Goal: Contribute content: Contribute content

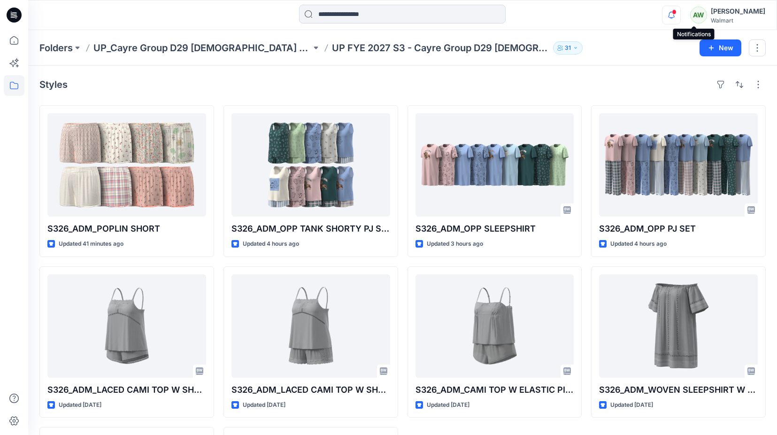
click at [680, 17] on icon "button" at bounding box center [671, 15] width 18 height 19
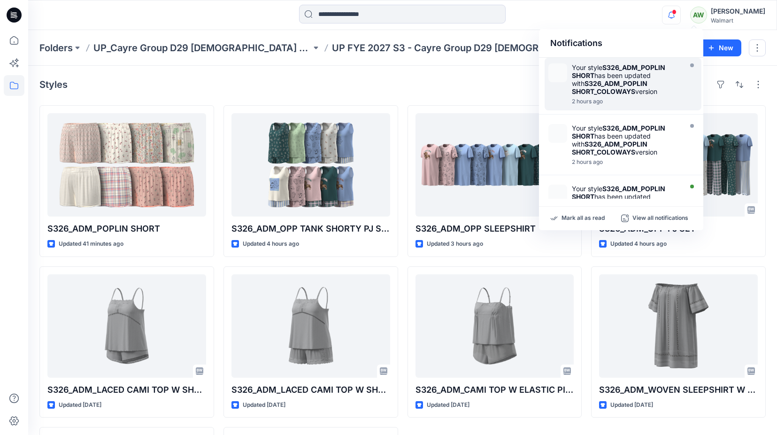
click at [654, 75] on div "Your style S326_ADM_POPLIN SHORT has been updated with S326_ADM_POPLIN SHORT_CO…" at bounding box center [626, 79] width 108 height 32
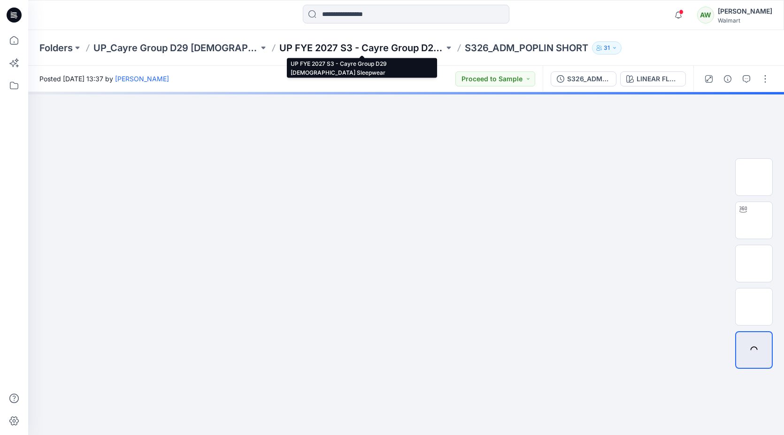
click at [399, 47] on p "UP FYE 2027 S3 - Cayre Group D29 Ladies Sleepwear" at bounding box center [361, 47] width 165 height 13
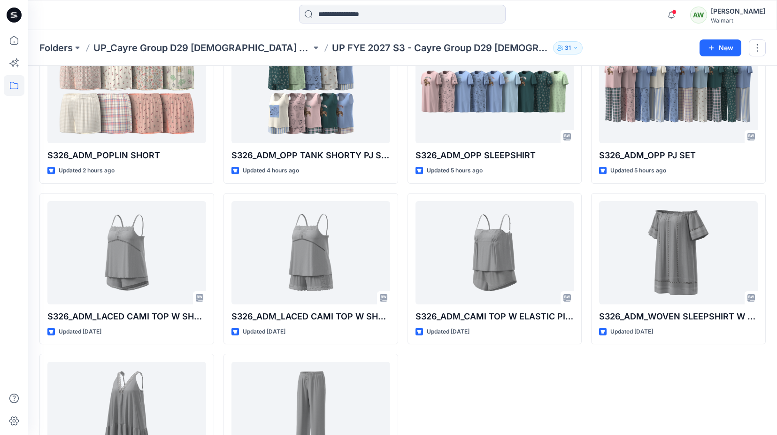
scroll to position [154, 0]
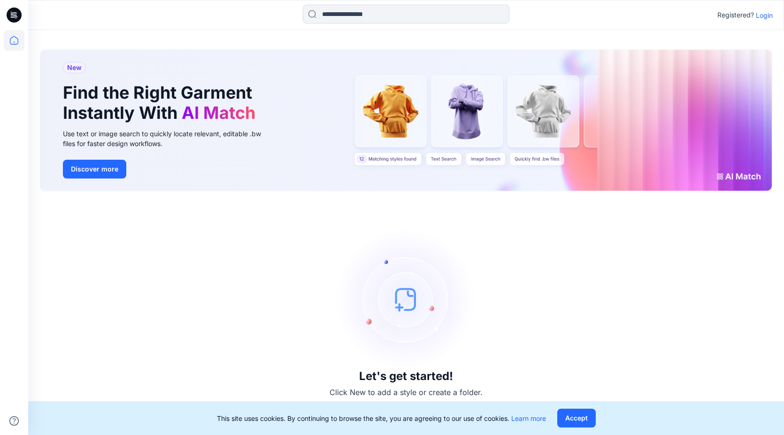
click at [583, 418] on button "Accept" at bounding box center [576, 417] width 38 height 19
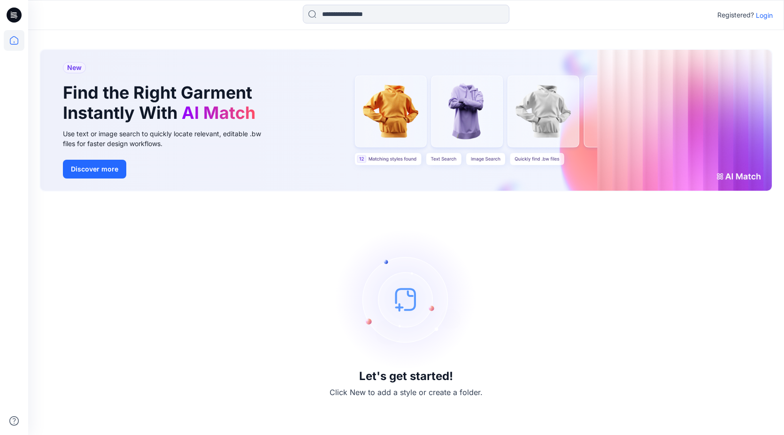
click at [764, 15] on p "Login" at bounding box center [764, 15] width 17 height 10
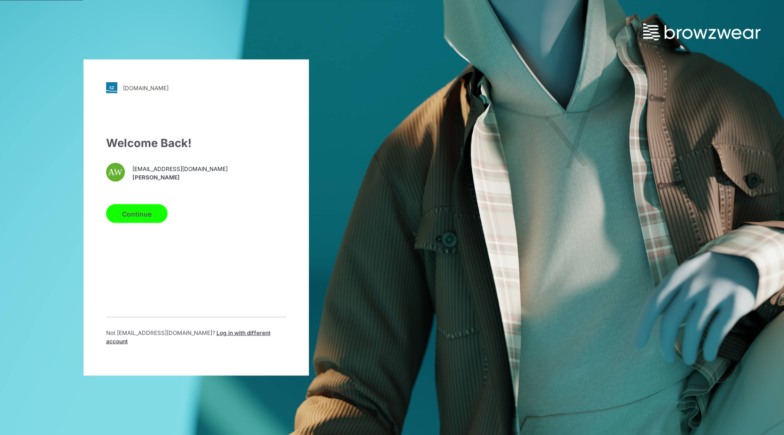
click at [140, 216] on button "Continue" at bounding box center [137, 213] width 62 height 19
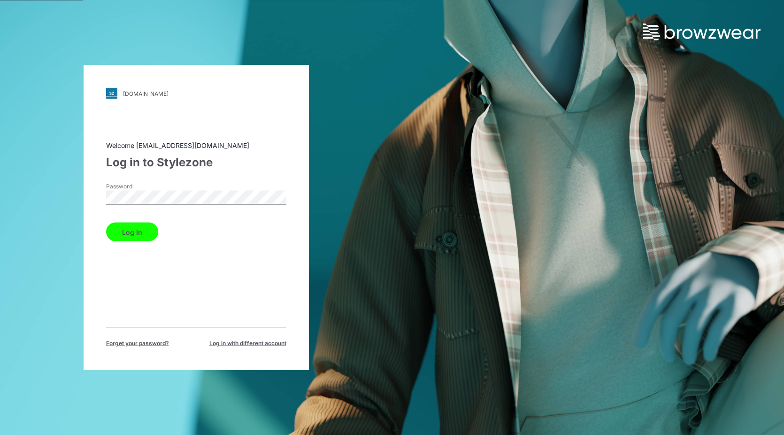
click at [106, 223] on button "Log in" at bounding box center [132, 232] width 52 height 19
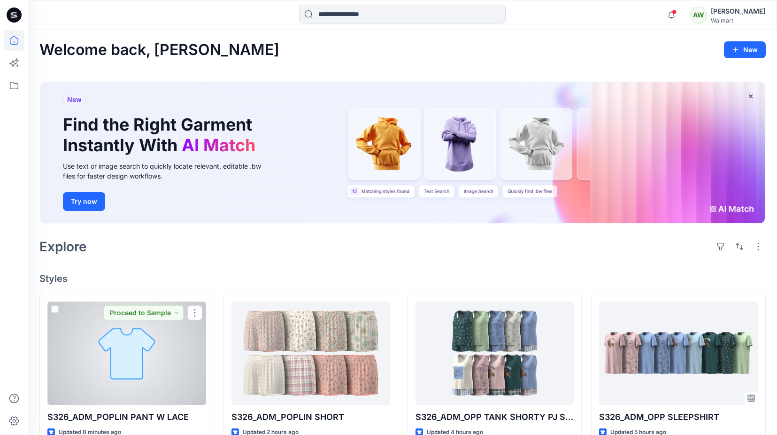
click at [161, 361] on div at bounding box center [126, 352] width 159 height 103
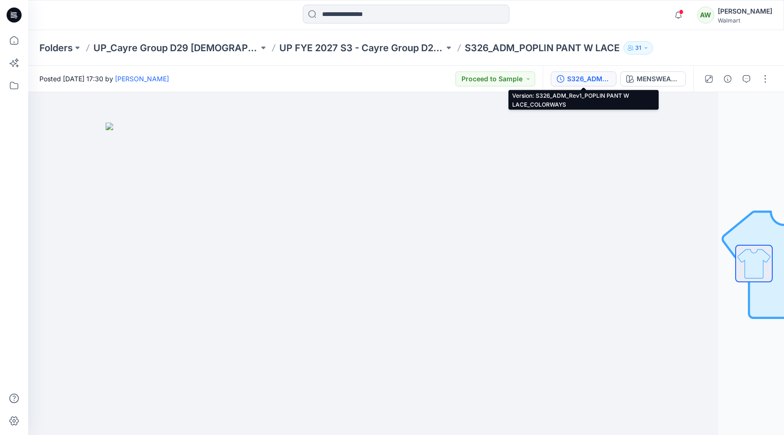
click at [581, 75] on div "S326_ADM_Rev1_POPLIN PANT W LACE_COLORWAYS" at bounding box center [588, 79] width 43 height 10
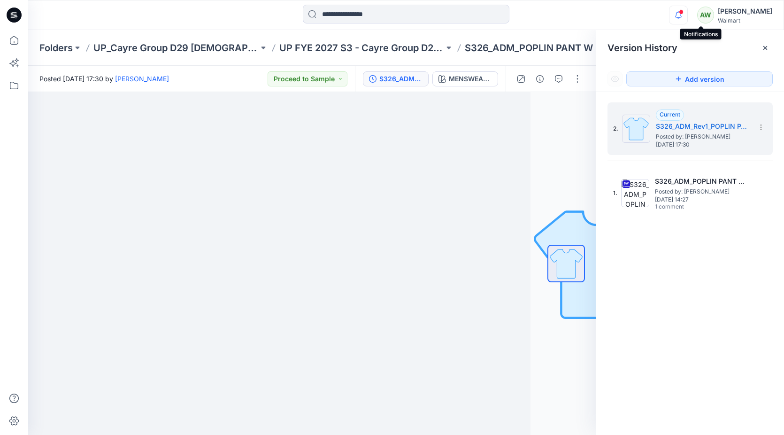
click at [684, 11] on div at bounding box center [676, 8] width 15 height 5
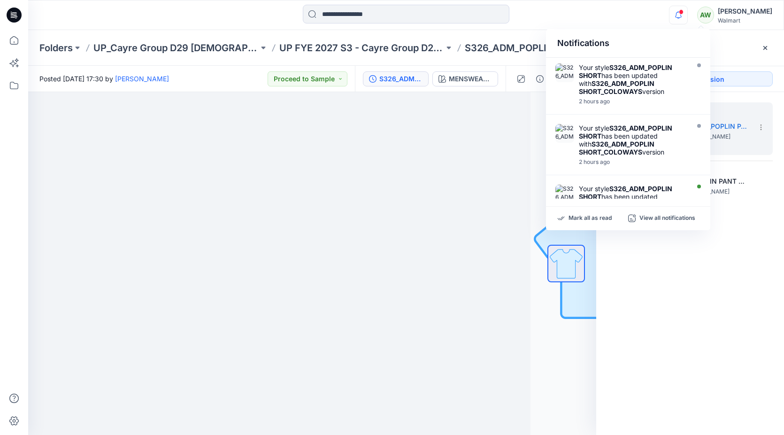
click at [687, 9] on icon "button" at bounding box center [678, 15] width 18 height 19
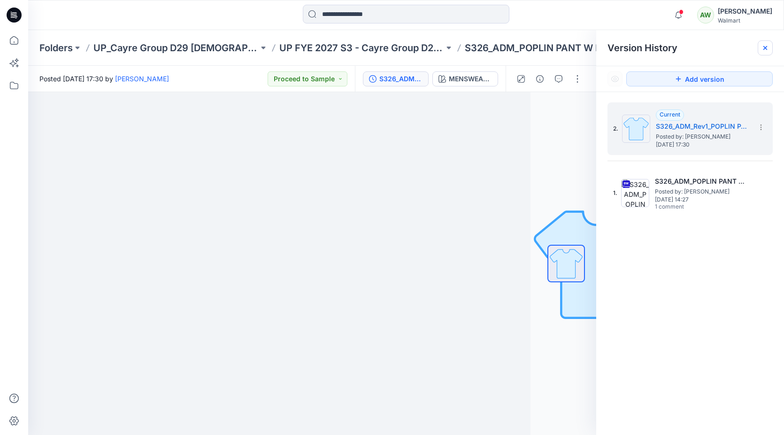
click at [765, 47] on icon at bounding box center [765, 48] width 8 height 8
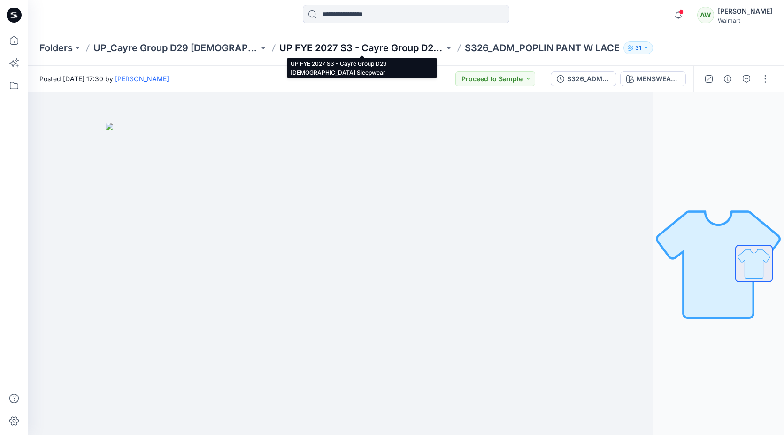
click at [327, 48] on p "UP FYE 2027 S3 - Cayre Group D29 [DEMOGRAPHIC_DATA] Sleepwear" at bounding box center [361, 47] width 165 height 13
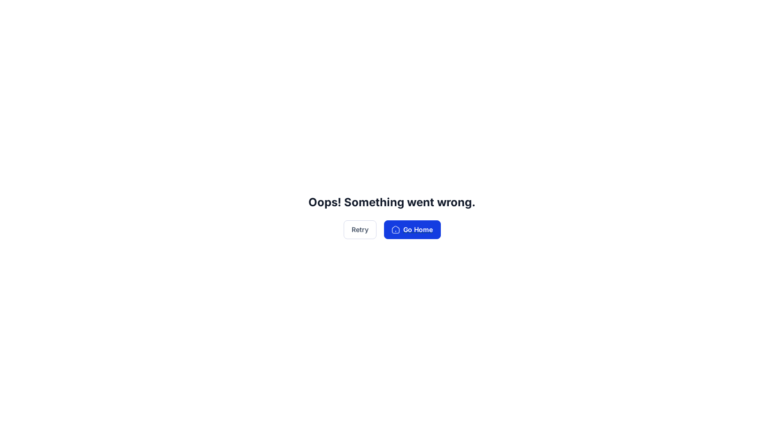
drag, startPoint x: 415, startPoint y: 229, endPoint x: 414, endPoint y: 223, distance: 5.4
click at [415, 229] on button "Go Home" at bounding box center [412, 229] width 57 height 19
drag, startPoint x: 414, startPoint y: 230, endPoint x: 378, endPoint y: 138, distance: 98.9
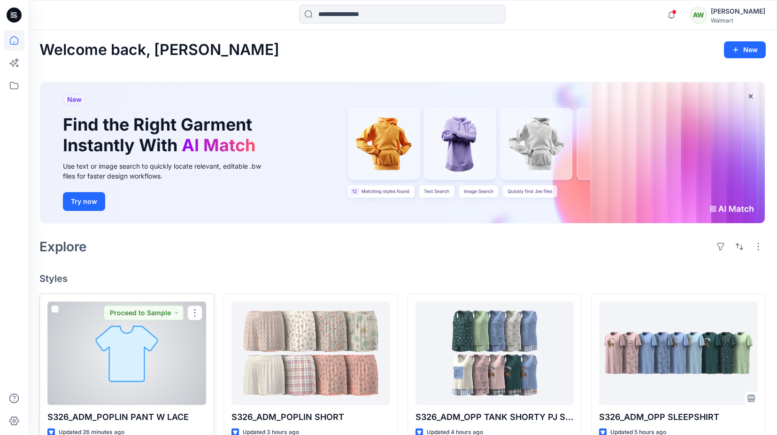
drag, startPoint x: 183, startPoint y: 339, endPoint x: 184, endPoint y: 328, distance: 11.8
click at [186, 337] on div at bounding box center [126, 352] width 159 height 103
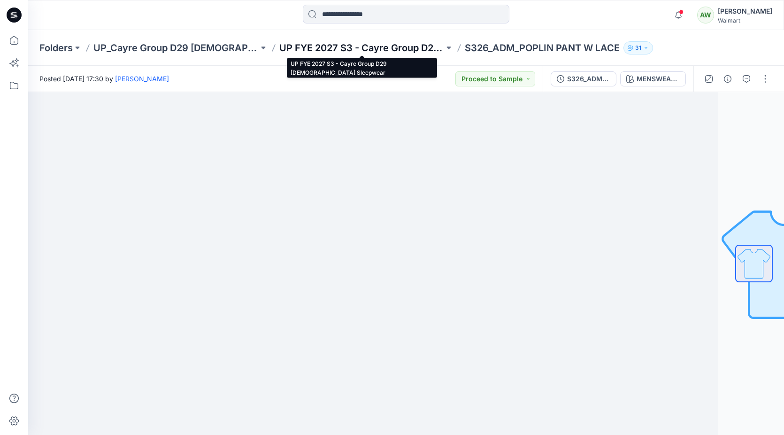
click at [411, 46] on p "UP FYE 2027 S3 - Cayre Group D29 [DEMOGRAPHIC_DATA] Sleepwear" at bounding box center [361, 47] width 165 height 13
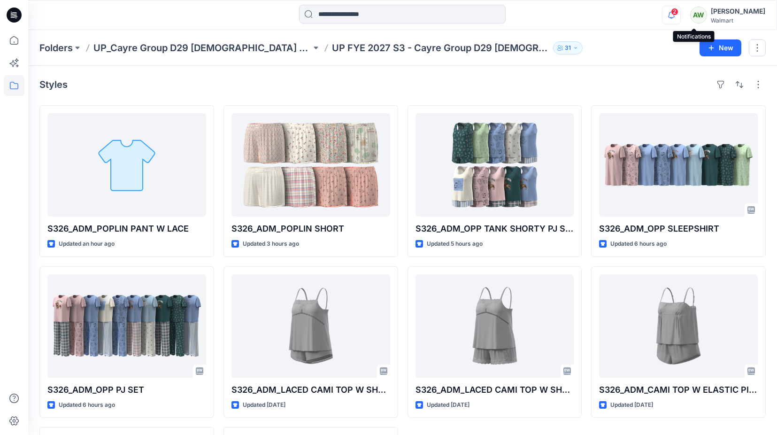
click at [680, 9] on icon "button" at bounding box center [671, 15] width 18 height 19
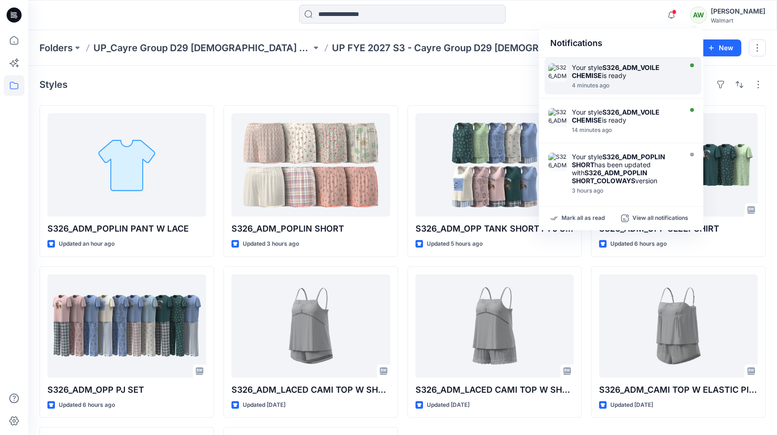
click at [631, 70] on strong "S326_ADM_VOILE CHEMISE" at bounding box center [616, 71] width 88 height 16
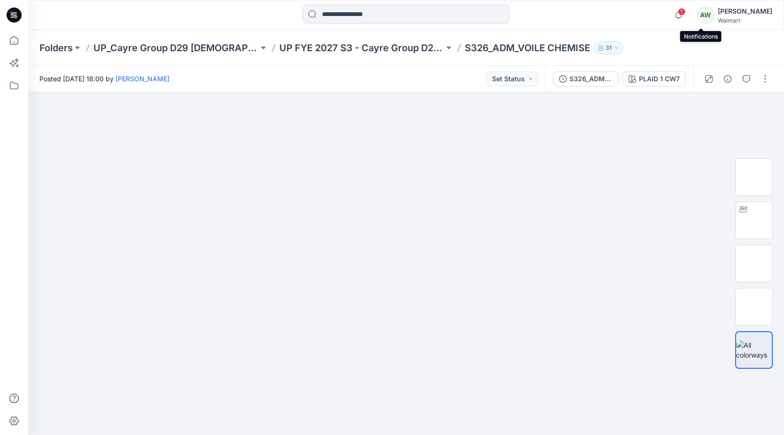
click at [685, 11] on span "1" at bounding box center [682, 12] width 8 height 8
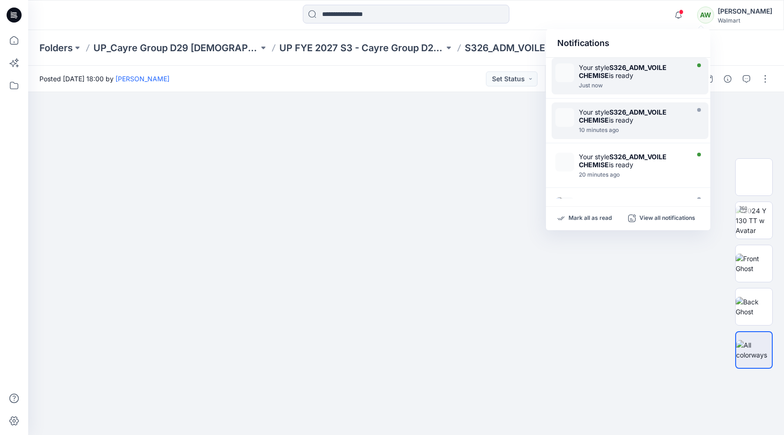
click at [652, 65] on strong "S326_ADM_VOILE CHEMISE" at bounding box center [623, 71] width 88 height 16
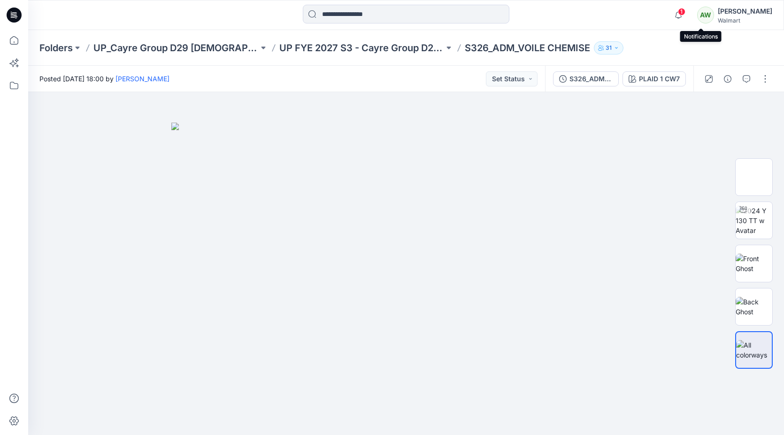
click at [685, 8] on span "1" at bounding box center [682, 12] width 8 height 8
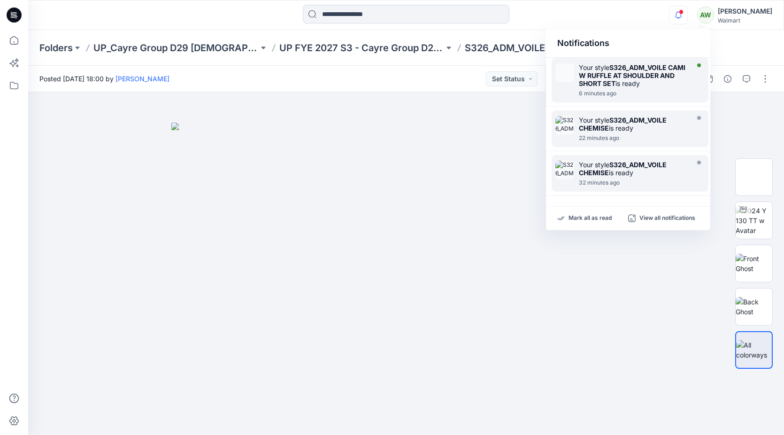
click at [629, 71] on strong "S326_ADM_VOILE CAMI W RUFFLE AT SHOULDER AND SHORT SET" at bounding box center [632, 75] width 107 height 24
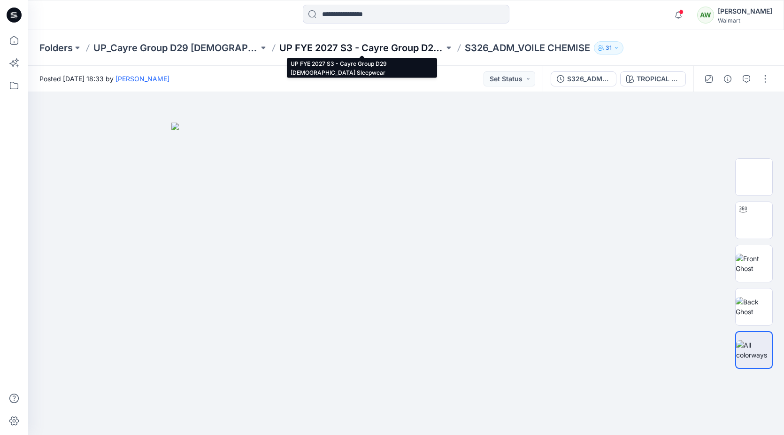
click at [366, 46] on p "UP FYE 2027 S3 - Cayre Group D29 [DEMOGRAPHIC_DATA] Sleepwear" at bounding box center [361, 47] width 165 height 13
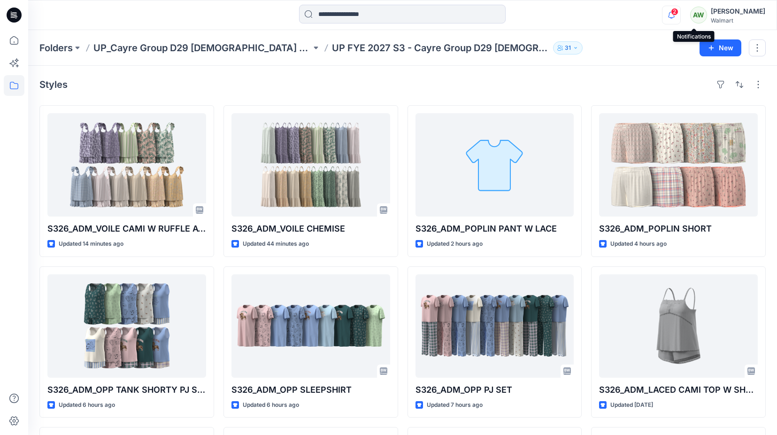
click at [678, 11] on span "2" at bounding box center [675, 12] width 8 height 8
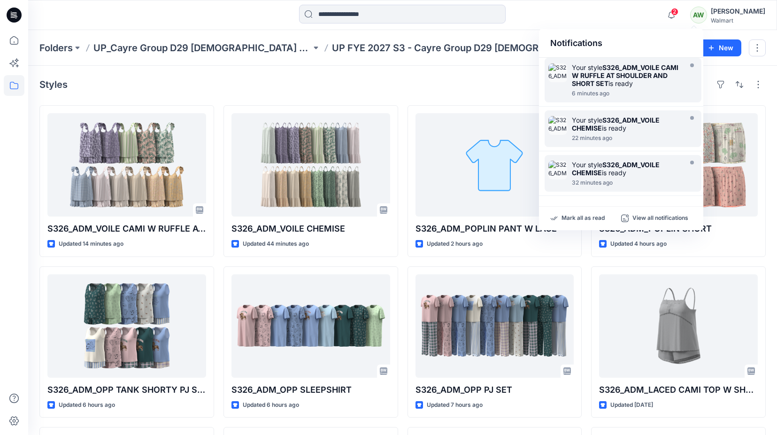
click at [646, 72] on strong "S326_ADM_VOILE CAMI W RUFFLE AT SHOULDER AND SHORT SET" at bounding box center [625, 75] width 107 height 24
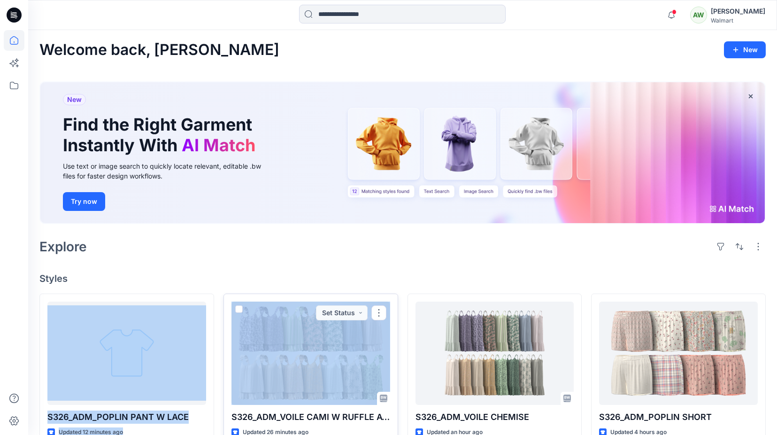
click at [280, 295] on div "Welcome back, Alice New New Find the Right Garment Instantly With AI Match Use …" at bounding box center [402, 420] width 749 height 781
click at [278, 315] on div at bounding box center [310, 352] width 159 height 103
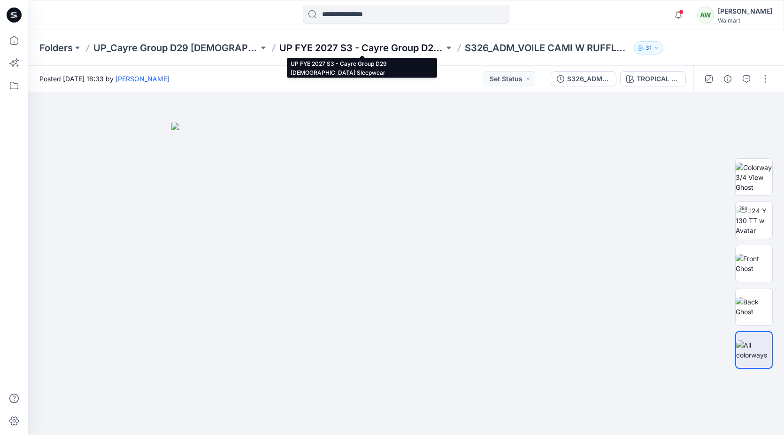
click at [382, 49] on p "UP FYE 2027 S3 - Cayre Group D29 [DEMOGRAPHIC_DATA] Sleepwear" at bounding box center [361, 47] width 165 height 13
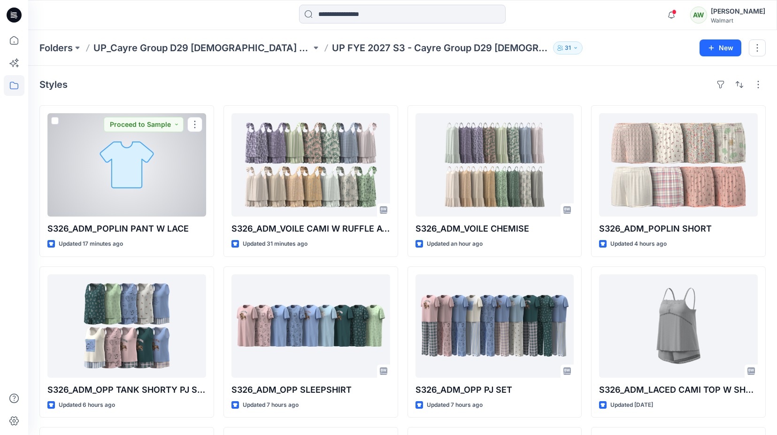
click at [161, 152] on div at bounding box center [126, 164] width 159 height 103
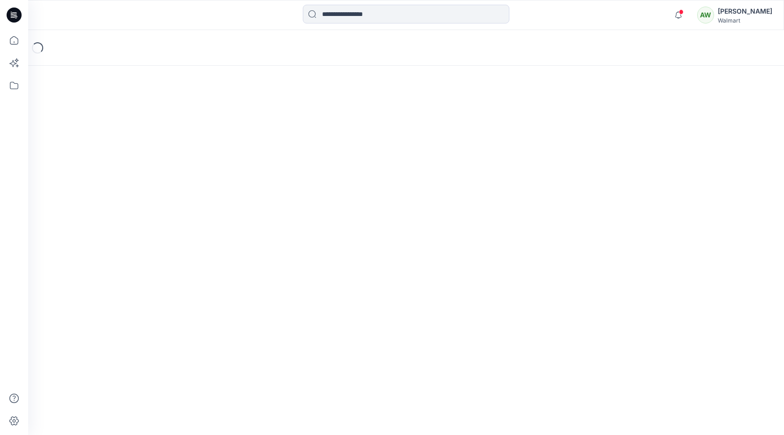
click at [164, 169] on div "Loading..." at bounding box center [406, 232] width 756 height 405
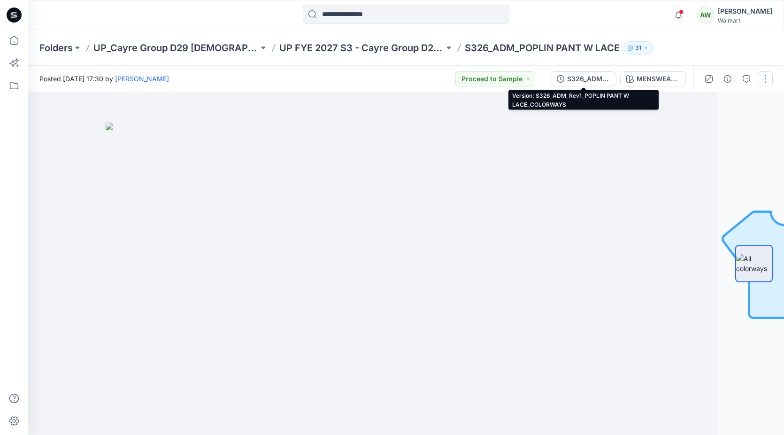
click at [581, 77] on div "S326_ADM_Rev1_POPLIN PANT W LACE_COLORWAYS" at bounding box center [588, 79] width 43 height 10
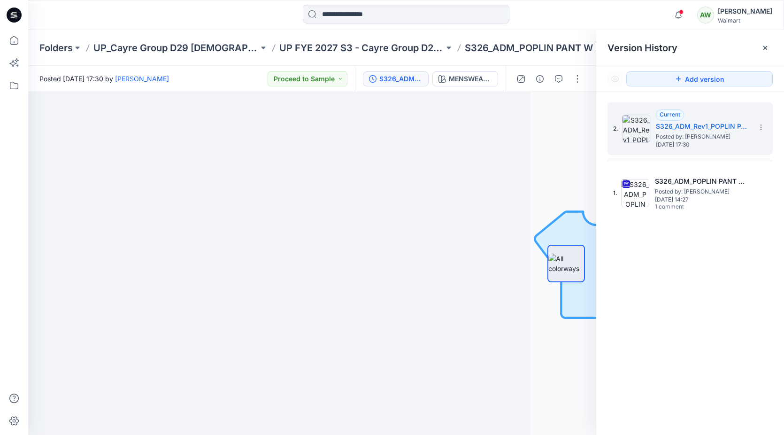
drag, startPoint x: 516, startPoint y: 148, endPoint x: 543, endPoint y: 87, distance: 66.6
click at [517, 149] on div at bounding box center [246, 263] width 568 height 343
click at [687, 14] on icon "button" at bounding box center [678, 15] width 18 height 19
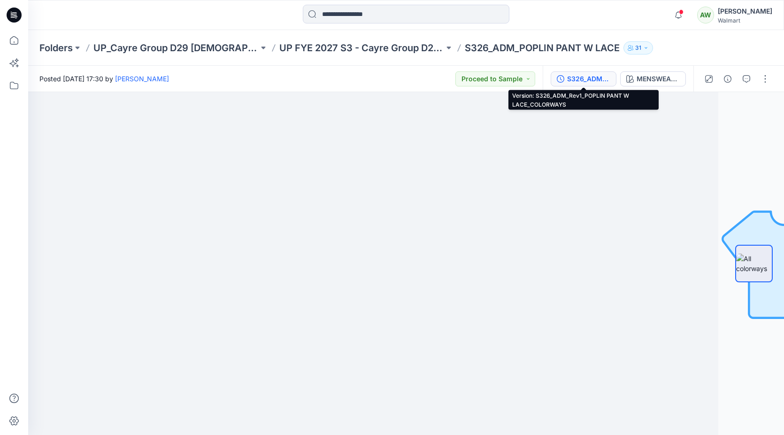
click at [568, 74] on div "S326_ADM_Rev1_POPLIN PANT W LACE_COLORWAYS" at bounding box center [588, 79] width 43 height 10
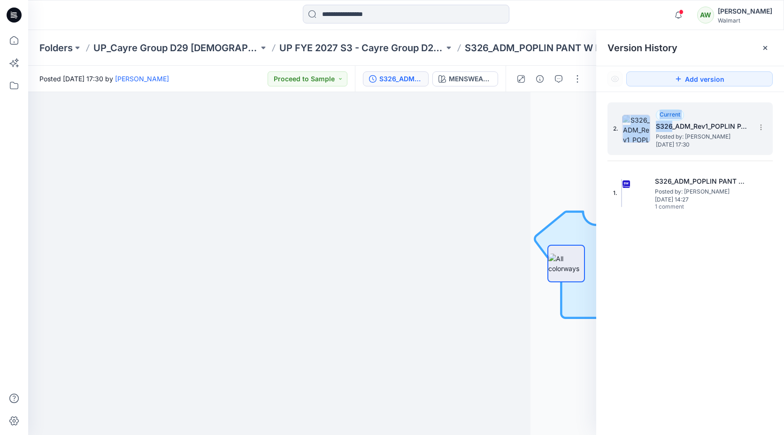
drag, startPoint x: 651, startPoint y: 128, endPoint x: 673, endPoint y: 119, distance: 23.6
click at [673, 123] on div "2. Current S326_ADM_Rev1_POPLIN PANT W LACE_COLORWAYS Posted by: [PERSON_NAME] …" at bounding box center [683, 128] width 141 height 45
click at [528, 428] on div at bounding box center [246, 263] width 568 height 343
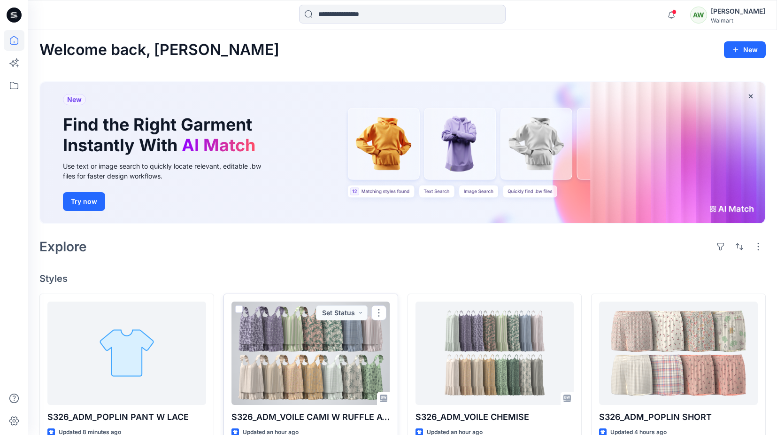
click at [274, 334] on div at bounding box center [310, 352] width 159 height 103
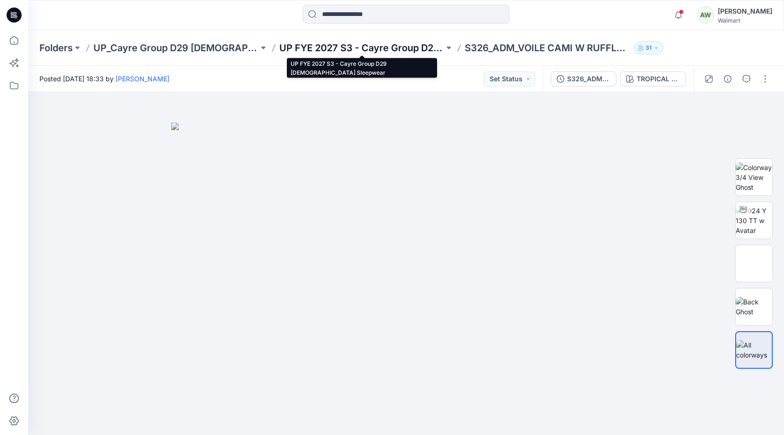
click at [344, 46] on p "UP FYE 2027 S3 - Cayre Group D29 [DEMOGRAPHIC_DATA] Sleepwear" at bounding box center [361, 47] width 165 height 13
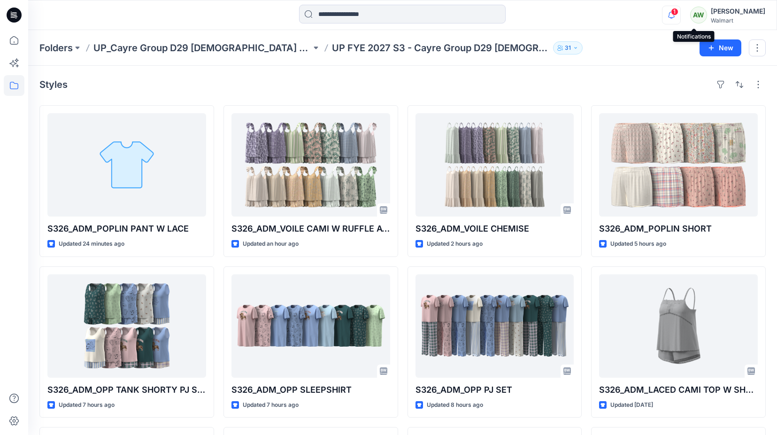
click at [680, 10] on icon "button" at bounding box center [671, 15] width 18 height 19
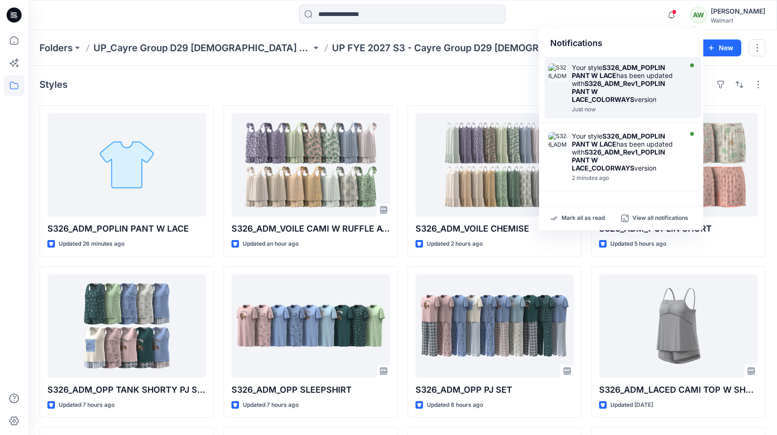
click at [654, 78] on div "Your style S326_ADM_POPLIN PANT W LACE has been updated with S326_ADM_Rev1_POPL…" at bounding box center [626, 83] width 108 height 40
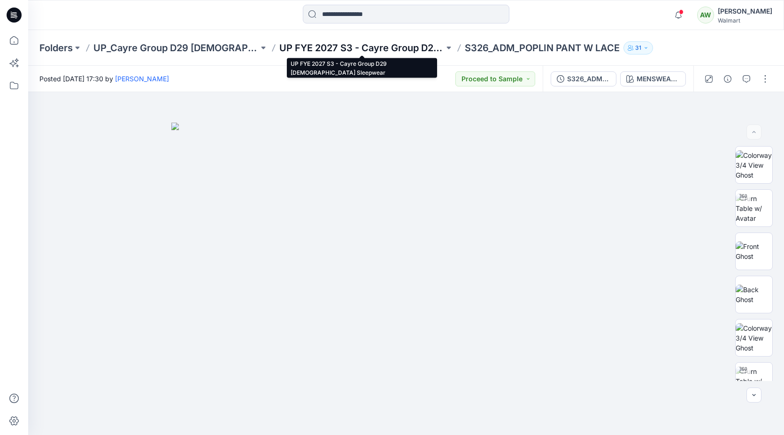
click at [395, 47] on p "UP FYE 2027 S3 - Cayre Group D29 [DEMOGRAPHIC_DATA] Sleepwear" at bounding box center [361, 47] width 165 height 13
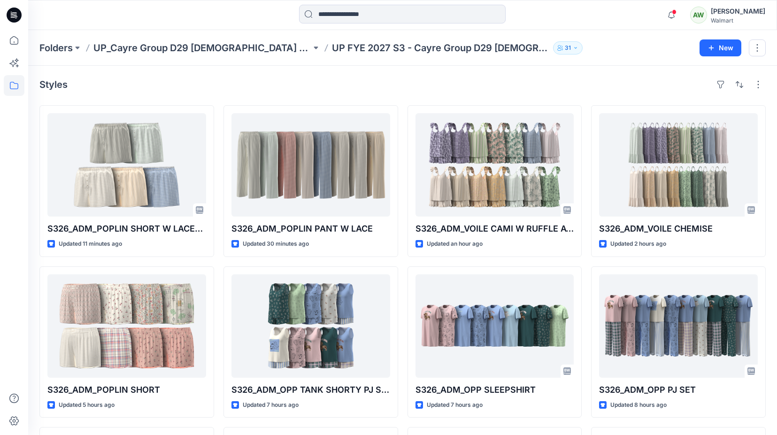
click at [295, 16] on div at bounding box center [402, 15] width 374 height 21
click at [678, 11] on span "1" at bounding box center [675, 12] width 8 height 8
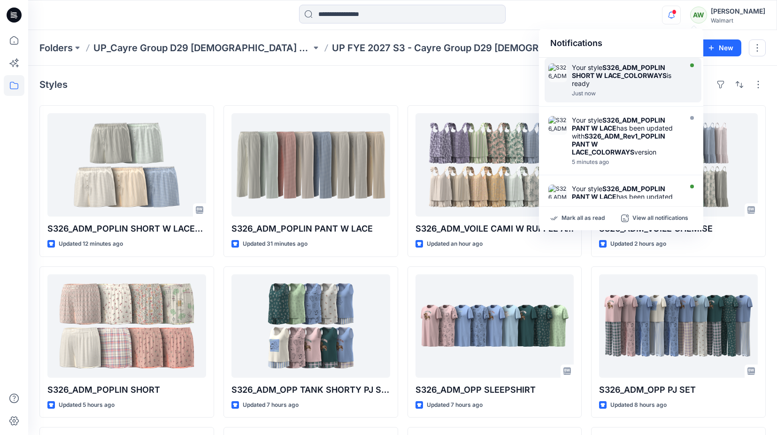
click at [666, 69] on strong "S326_ADM_POPLIN SHORT W LACE_COLORWAYS" at bounding box center [619, 71] width 95 height 16
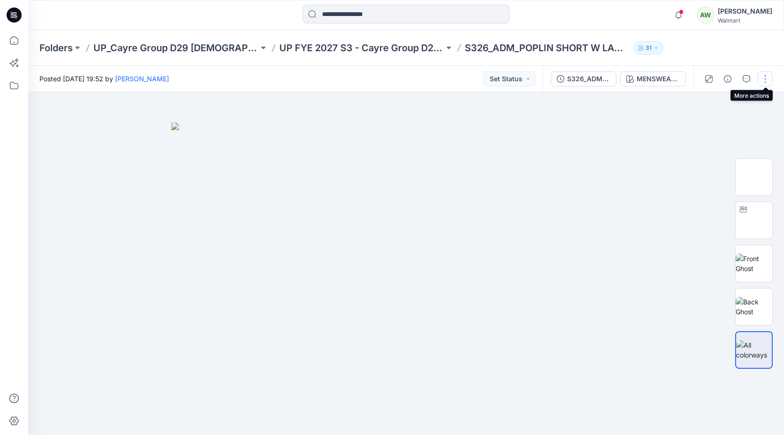
click at [766, 79] on button "button" at bounding box center [765, 78] width 15 height 15
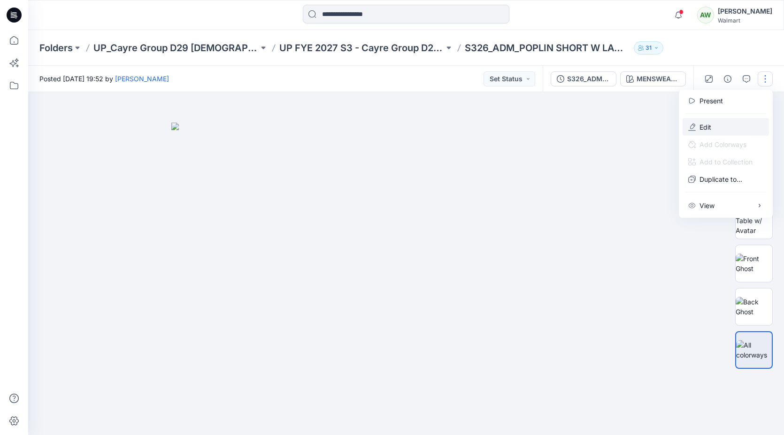
click at [707, 124] on p "Edit" at bounding box center [706, 127] width 12 height 10
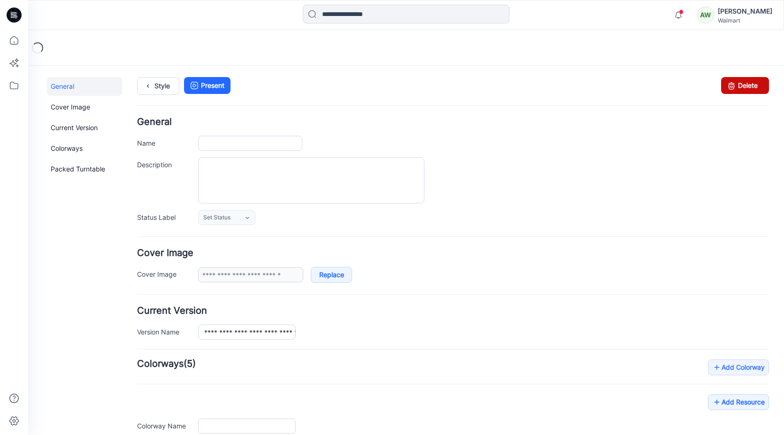
type input "**********"
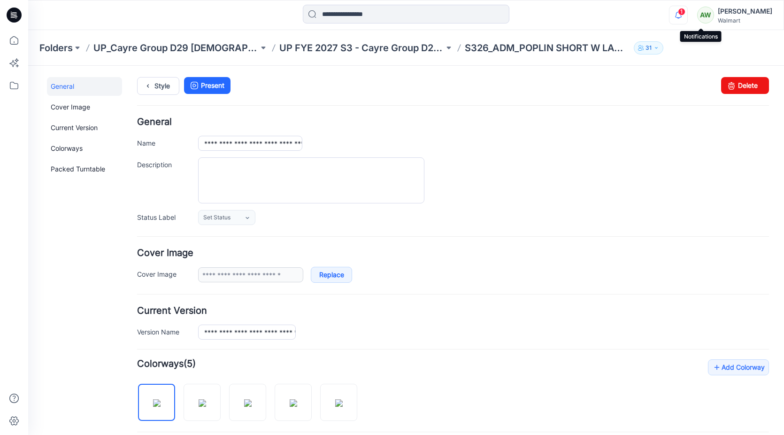
click at [687, 10] on icon "button" at bounding box center [678, 15] width 18 height 19
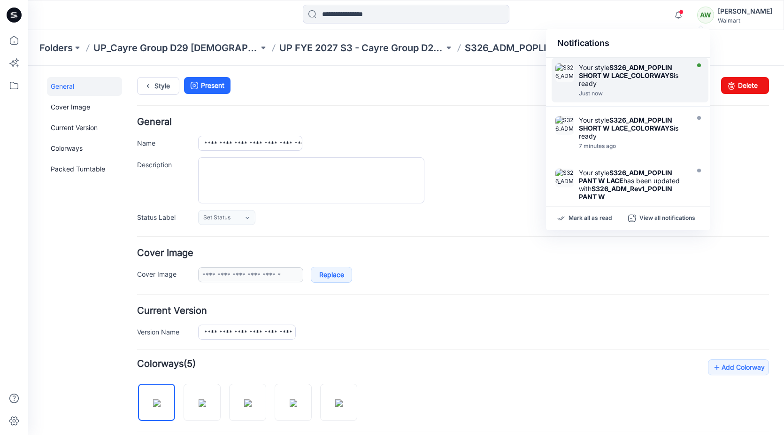
click at [624, 69] on strong "S326_ADM_POPLIN SHORT W LACE_COLORWAYS" at bounding box center [626, 71] width 95 height 16
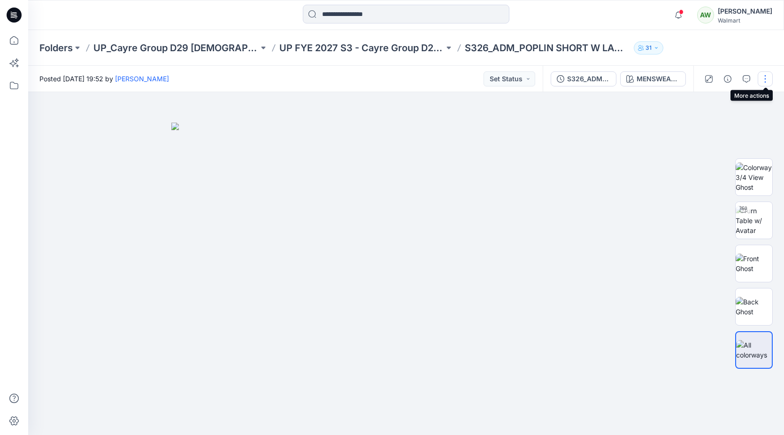
click at [767, 77] on button "button" at bounding box center [765, 78] width 15 height 15
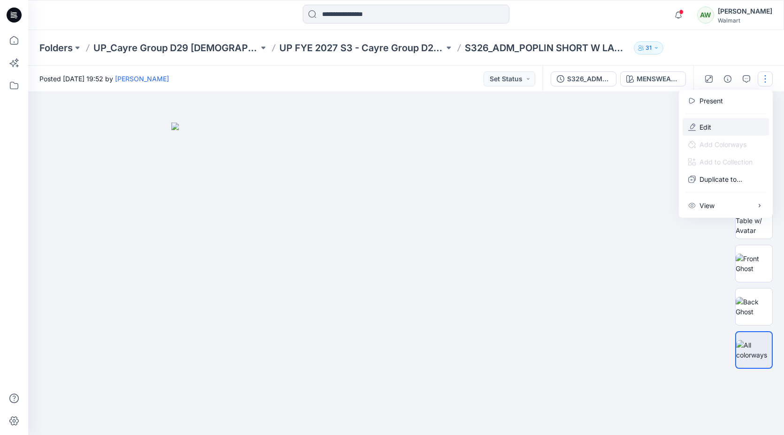
click at [707, 127] on p "Edit" at bounding box center [706, 127] width 12 height 10
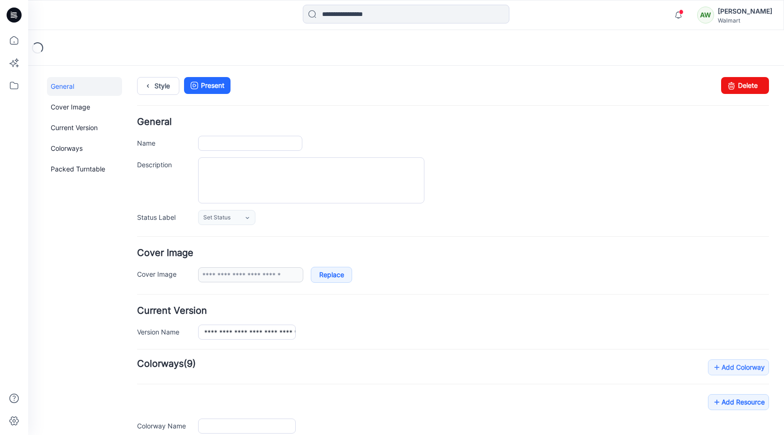
type input "**********"
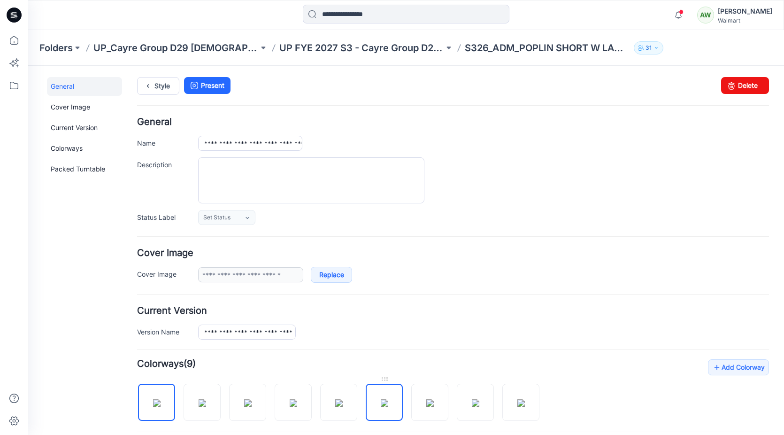
click at [387, 399] on img at bounding box center [385, 403] width 8 height 8
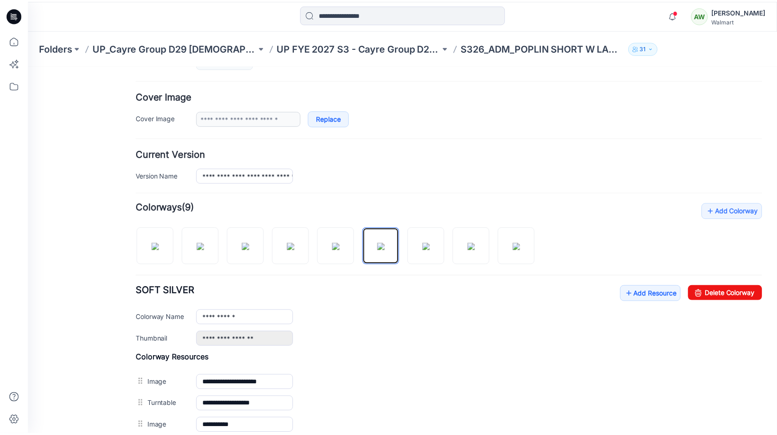
scroll to position [154, 0]
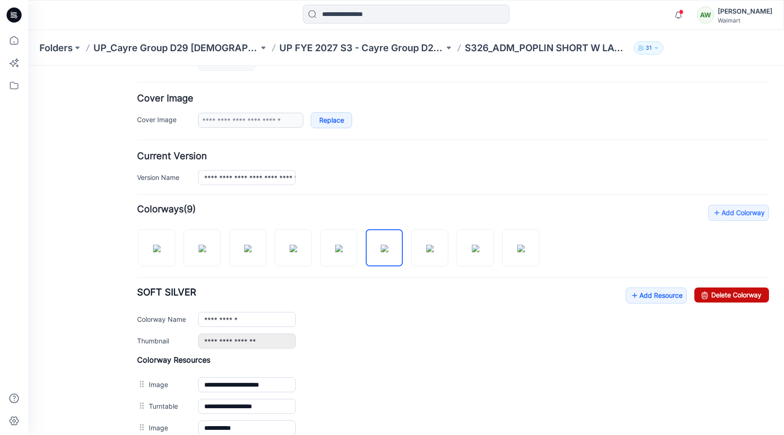
click at [715, 296] on link "Delete Colorway" at bounding box center [731, 294] width 75 height 15
type input "**********"
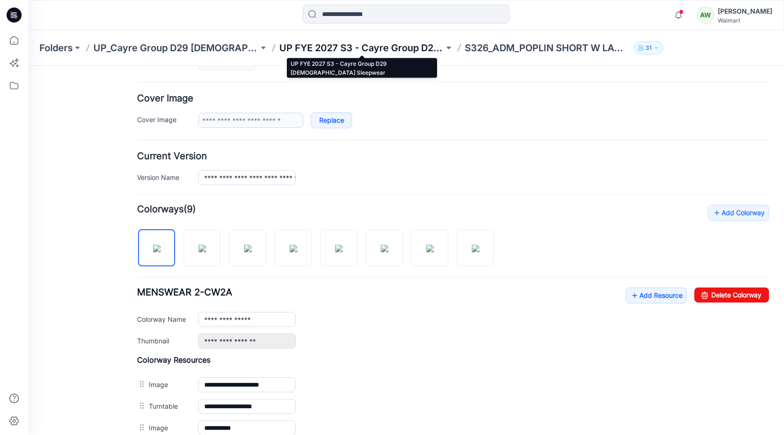
click at [358, 43] on p "UP FYE 2027 S3 - Cayre Group D29 [DEMOGRAPHIC_DATA] Sleepwear" at bounding box center [361, 47] width 165 height 13
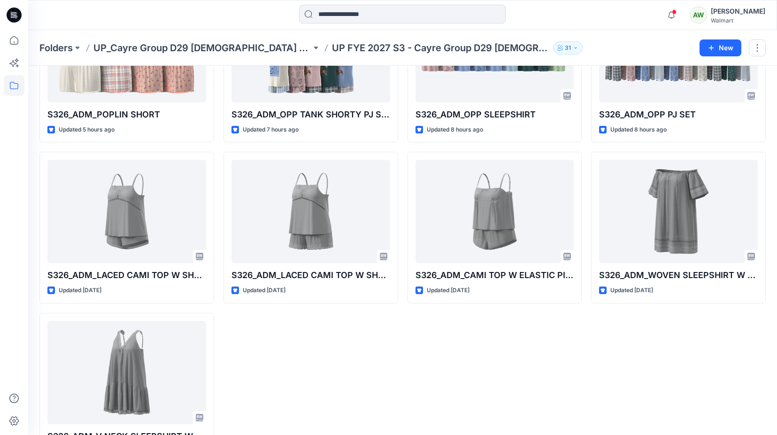
scroll to position [315, 0]
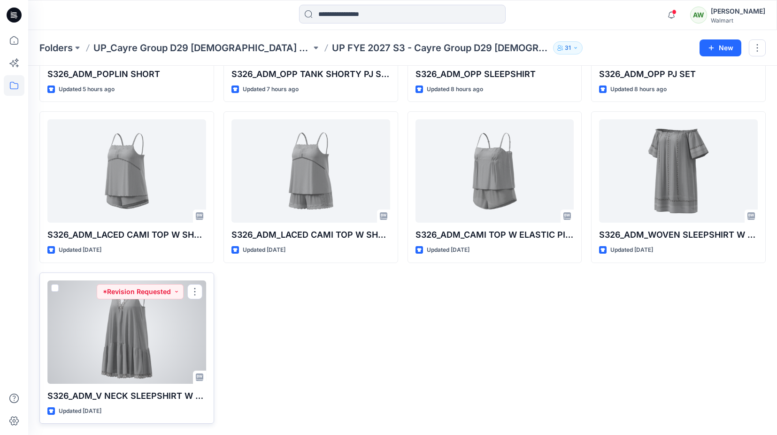
click at [175, 338] on div at bounding box center [126, 331] width 159 height 103
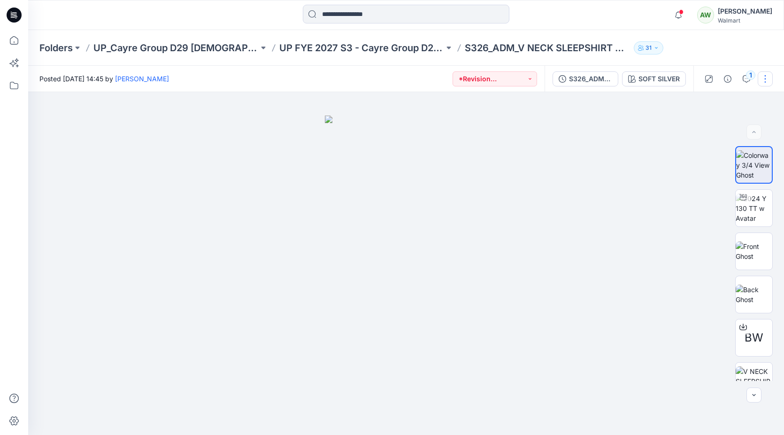
click at [769, 77] on button "button" at bounding box center [765, 78] width 15 height 15
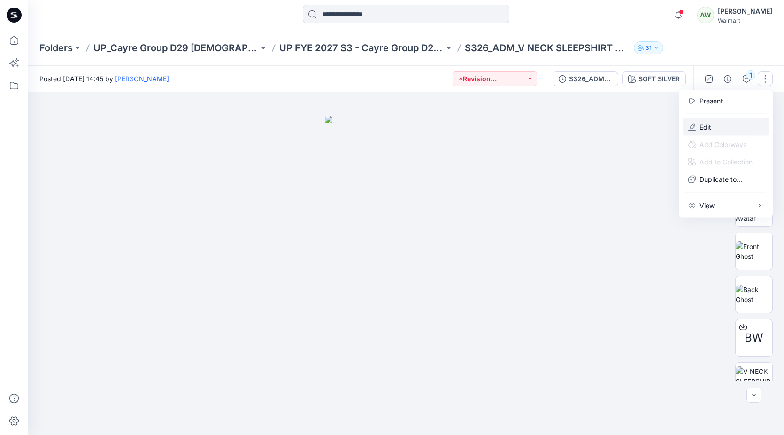
click at [707, 124] on p "Edit" at bounding box center [706, 127] width 12 height 10
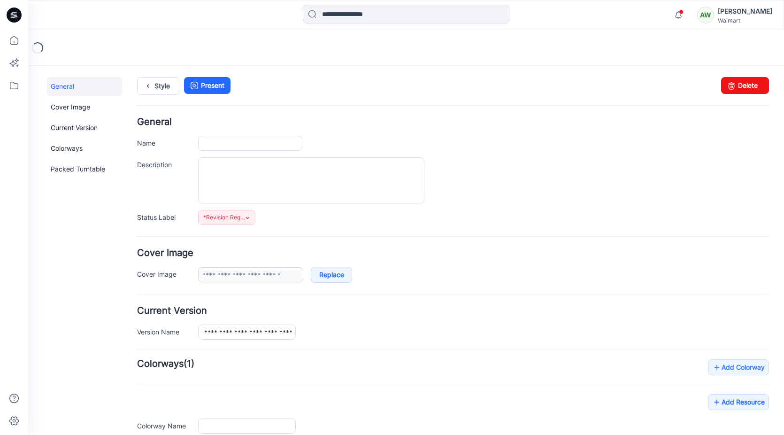
type input "**********"
type textarea "**********"
type input "**********"
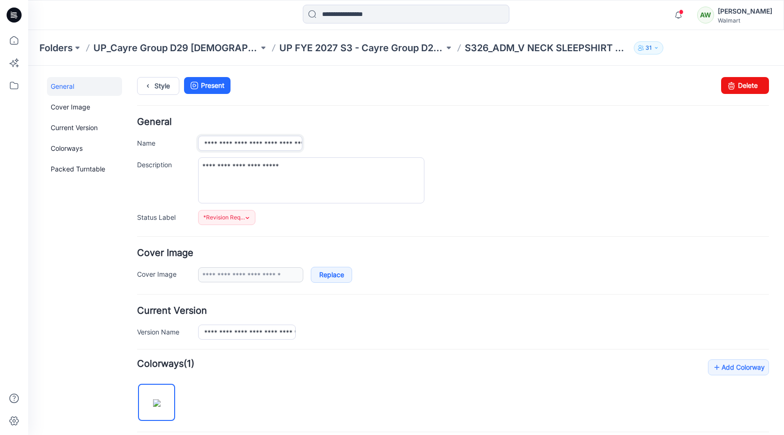
scroll to position [0, 31]
drag, startPoint x: 267, startPoint y: 143, endPoint x: 276, endPoint y: 137, distance: 10.7
click at [276, 143] on input "**********" at bounding box center [250, 143] width 104 height 15
type input "**********"
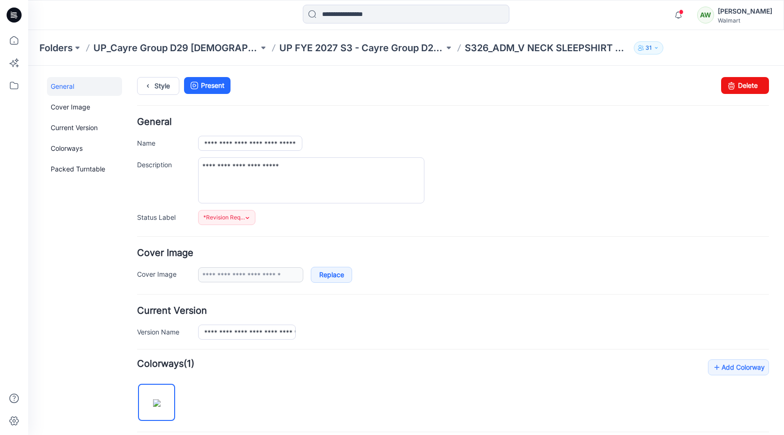
click at [521, 169] on div "**********" at bounding box center [483, 180] width 571 height 46
drag, startPoint x: 268, startPoint y: 167, endPoint x: 231, endPoint y: 168, distance: 36.6
click at [230, 168] on textarea "**********" at bounding box center [311, 180] width 226 height 46
click at [315, 182] on textarea "**********" at bounding box center [311, 180] width 226 height 46
click at [201, 166] on textarea "**********" at bounding box center [311, 180] width 226 height 46
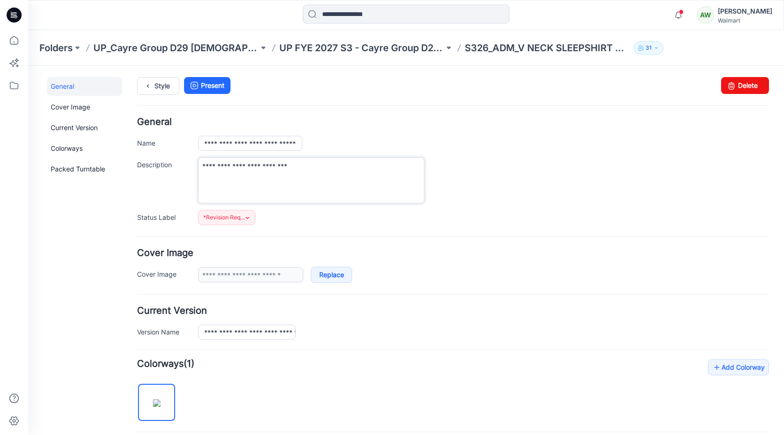
drag, startPoint x: 288, startPoint y: 165, endPoint x: 319, endPoint y: 143, distance: 38.0
click at [321, 166] on textarea "**********" at bounding box center [311, 180] width 226 height 46
click at [202, 165] on textarea "**********" at bounding box center [311, 180] width 226 height 46
click at [321, 174] on textarea "**********" at bounding box center [311, 180] width 226 height 46
type textarea "**********"
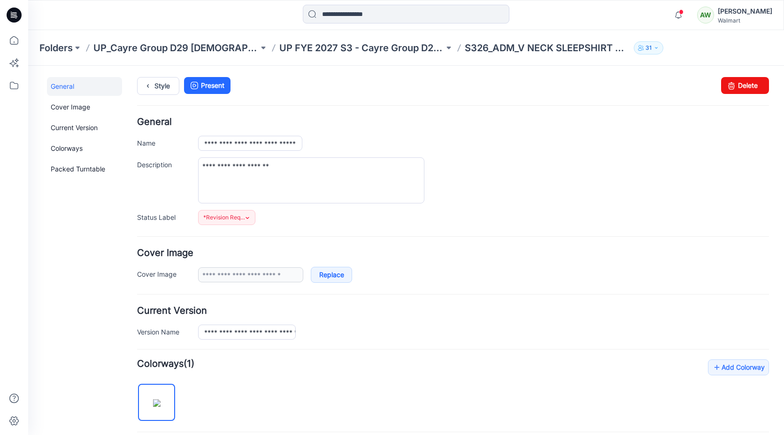
click at [434, 132] on div "**********" at bounding box center [453, 171] width 632 height 108
click at [158, 83] on link "Style" at bounding box center [158, 86] width 42 height 18
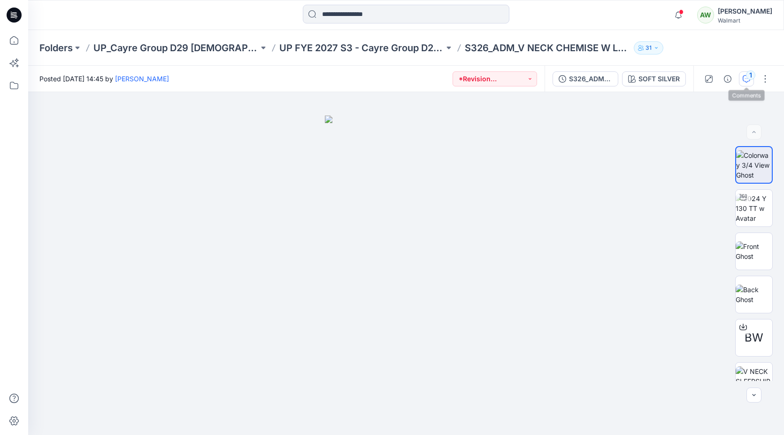
click at [752, 72] on div "1" at bounding box center [750, 74] width 9 height 9
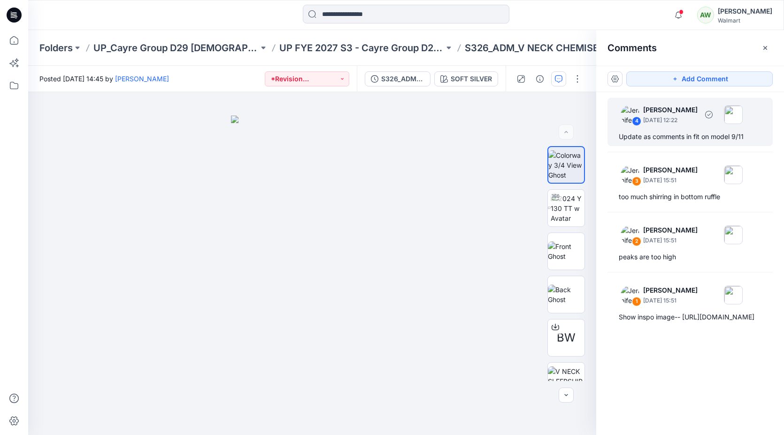
click at [682, 130] on div "4 Jennifer Yerkes September 11, 2025 12:22 Update as comments in fit on model 9…" at bounding box center [689, 122] width 165 height 48
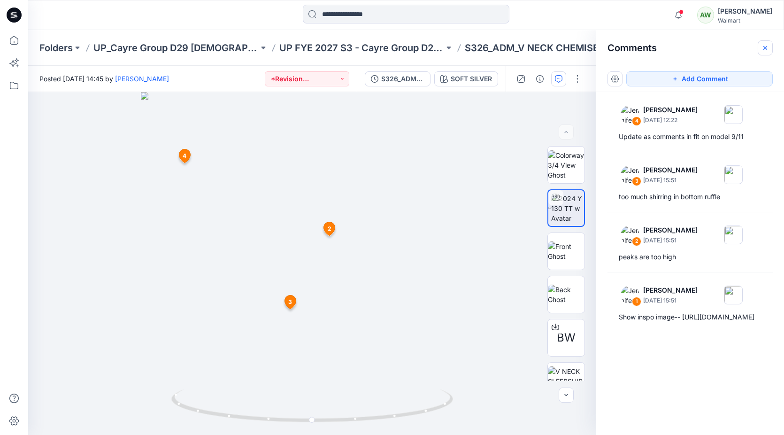
click at [766, 49] on icon "button" at bounding box center [765, 48] width 8 height 8
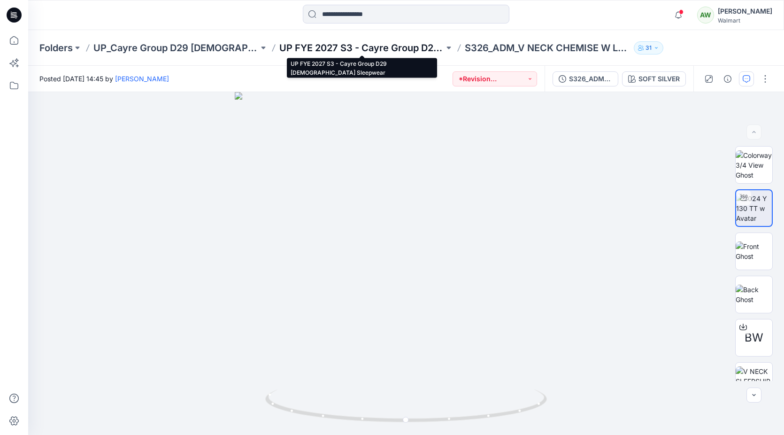
click at [377, 49] on p "UP FYE 2027 S3 - Cayre Group D29 [DEMOGRAPHIC_DATA] Sleepwear" at bounding box center [361, 47] width 165 height 13
